Goal: Browse casually

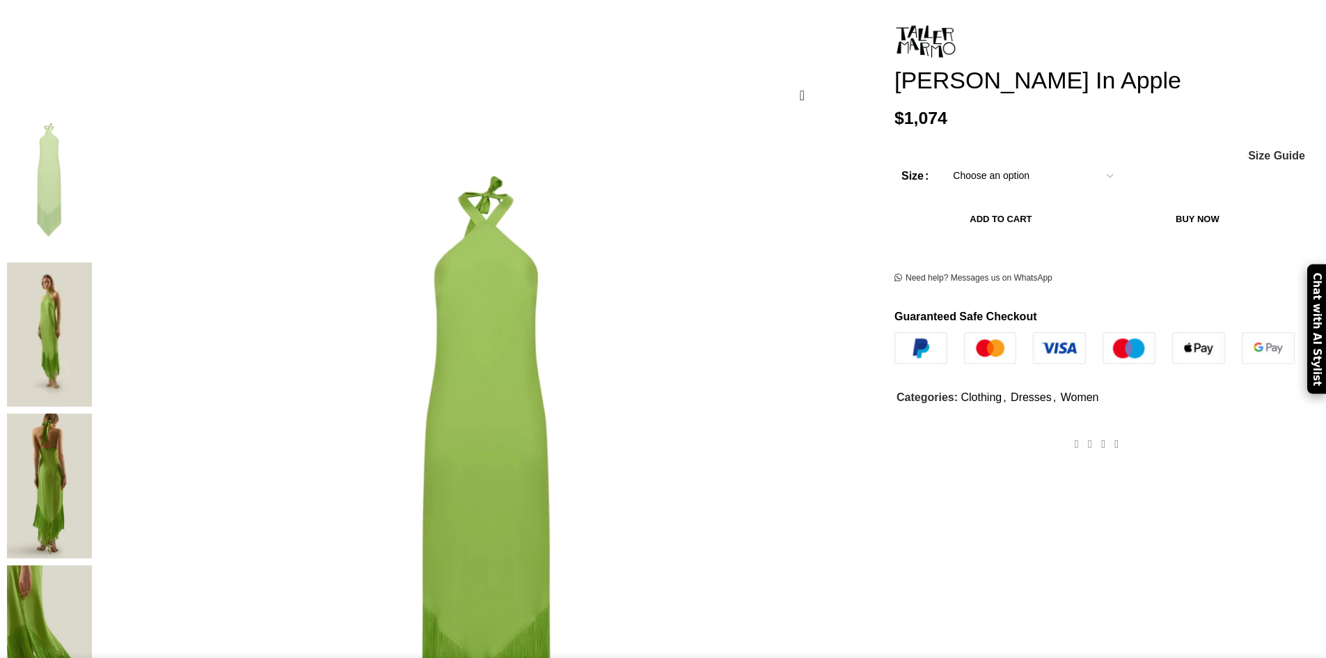
scroll to position [209, 0]
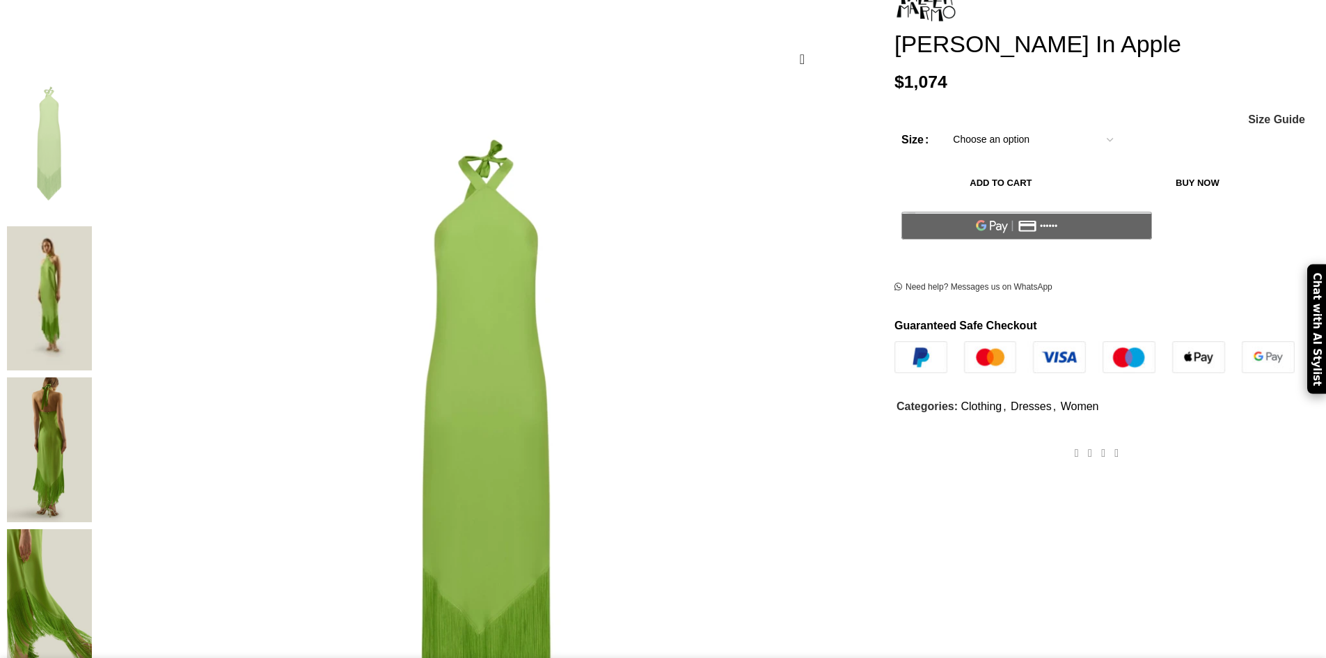
click at [92, 226] on img at bounding box center [49, 298] width 85 height 145
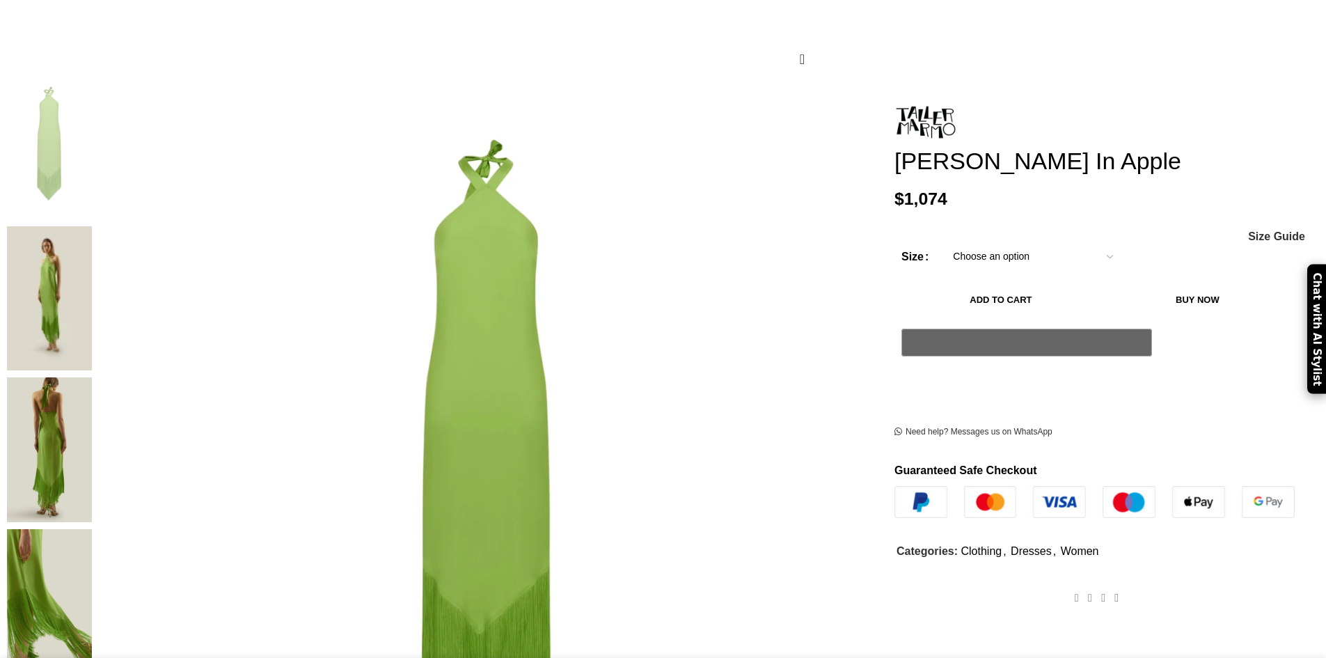
click at [92, 377] on img at bounding box center [49, 449] width 85 height 145
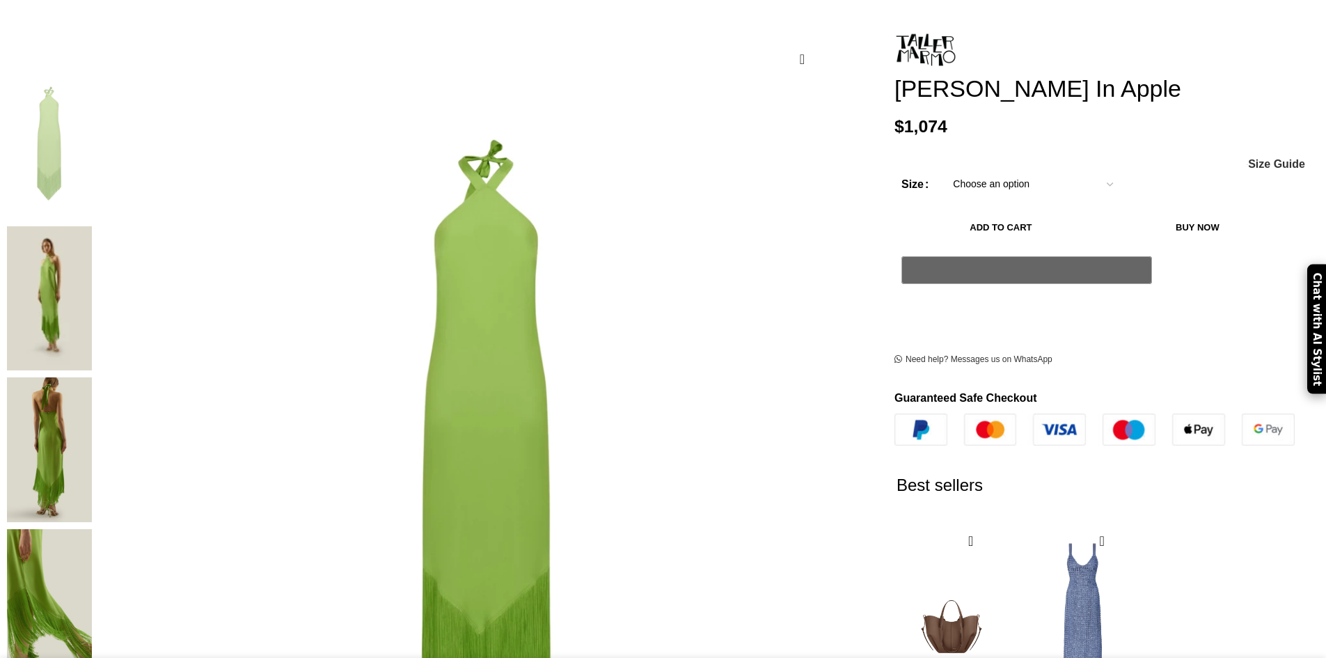
click at [92, 529] on img at bounding box center [49, 601] width 85 height 145
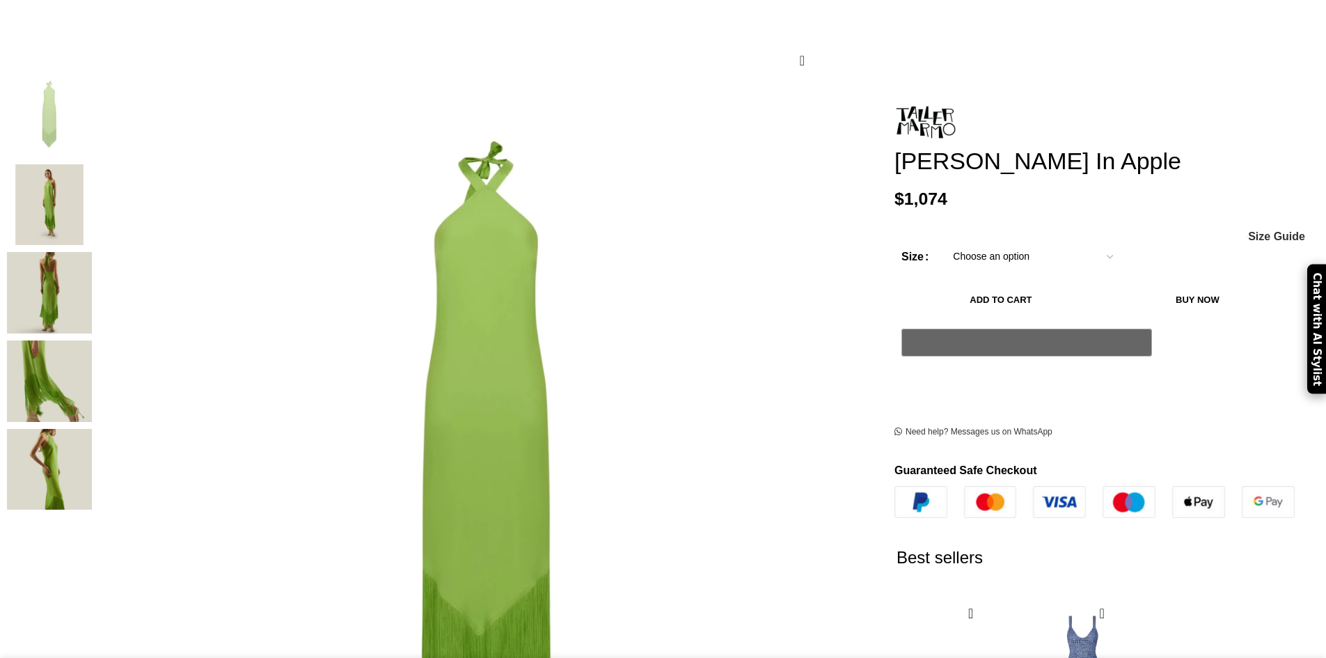
click at [92, 450] on img "5 / 5" at bounding box center [49, 469] width 85 height 81
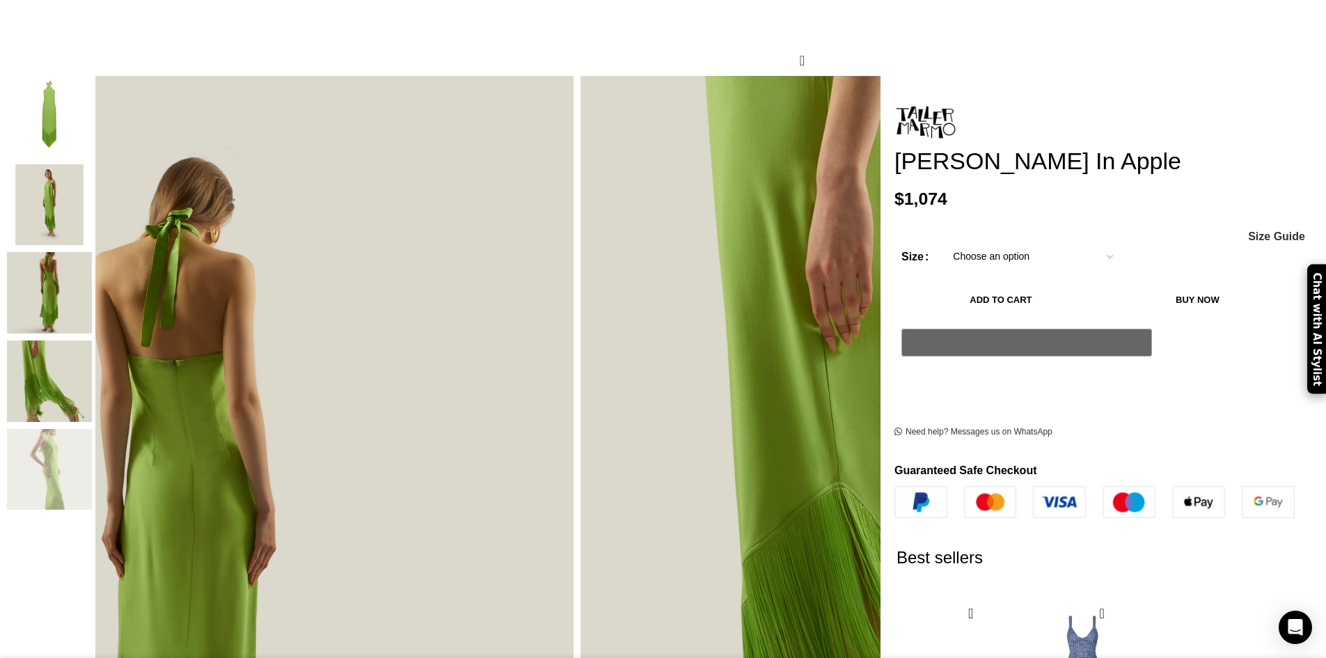
scroll to position [0, 147]
click at [92, 373] on img "4 / 5" at bounding box center [49, 380] width 85 height 81
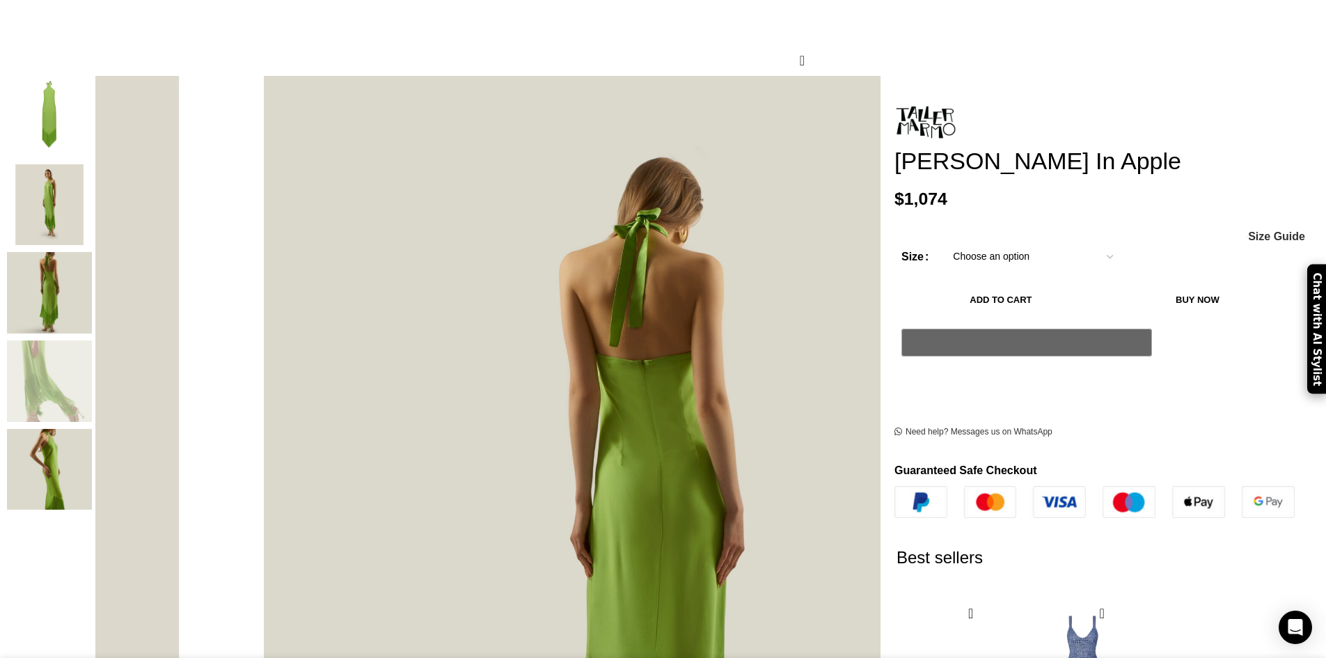
click at [92, 429] on img "5 / 5" at bounding box center [49, 469] width 85 height 81
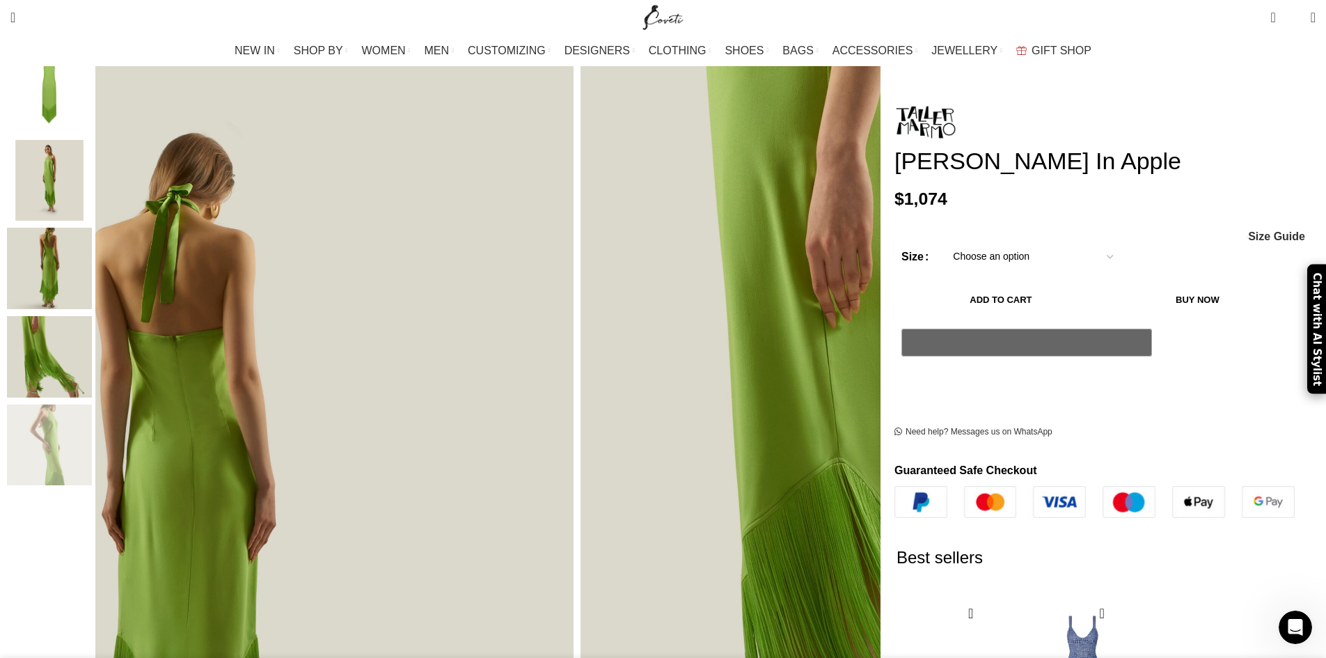
scroll to position [209, 0]
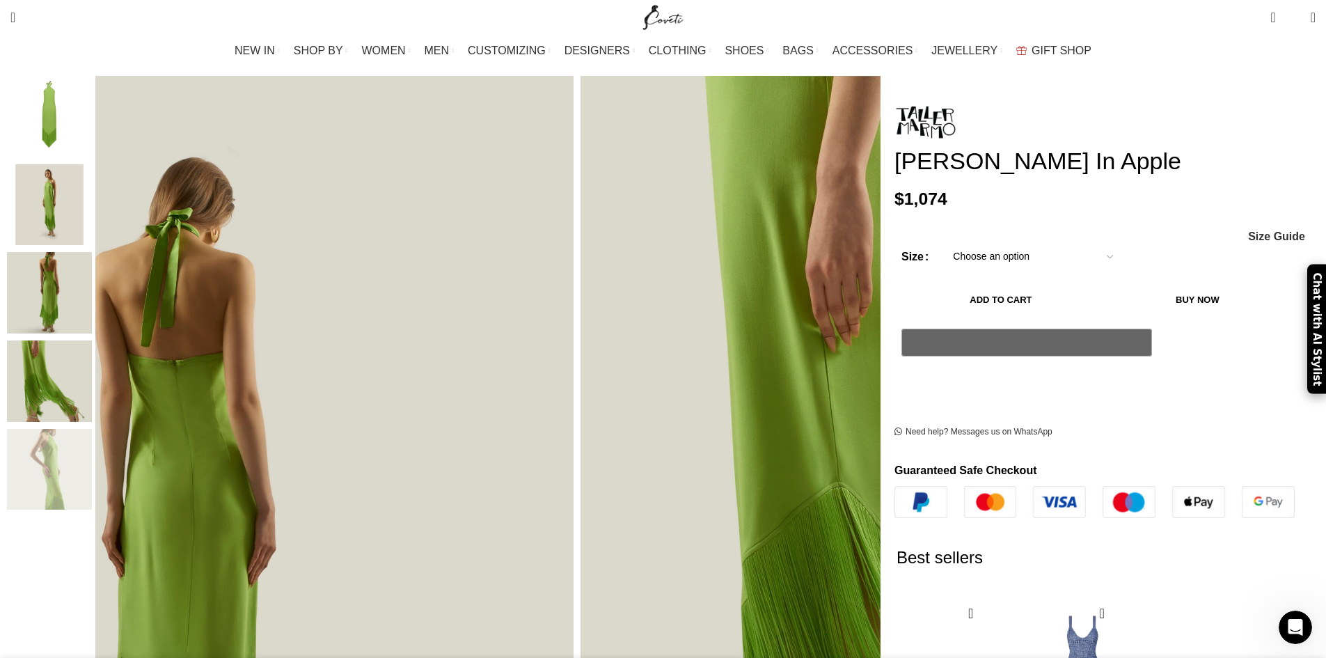
click at [92, 203] on img "2 / 5" at bounding box center [49, 204] width 85 height 81
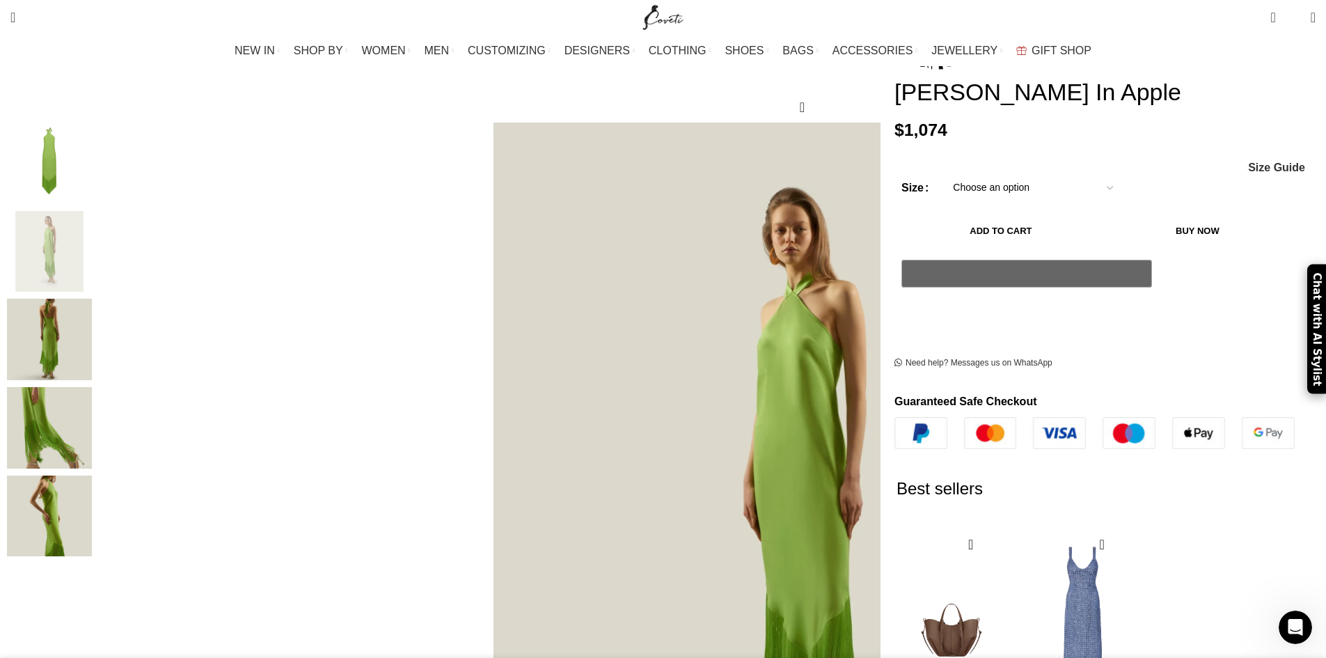
scroll to position [0, 0]
